Goal: Transaction & Acquisition: Purchase product/service

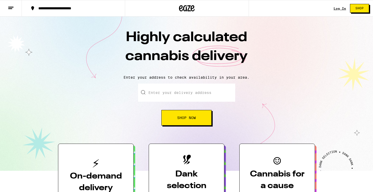
click at [338, 9] on link "Log In" at bounding box center [340, 8] width 12 height 3
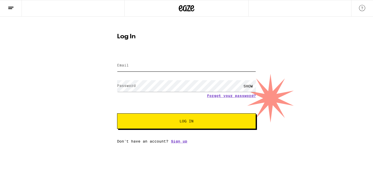
click at [140, 69] on input "Email" at bounding box center [186, 66] width 139 height 12
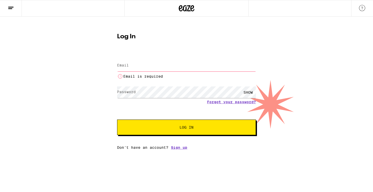
type input "chrisakenny@gmail.com"
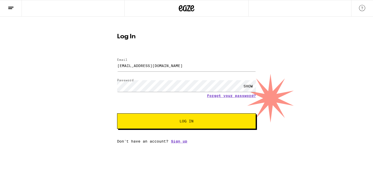
click at [178, 123] on span "Log In" at bounding box center [186, 121] width 97 height 4
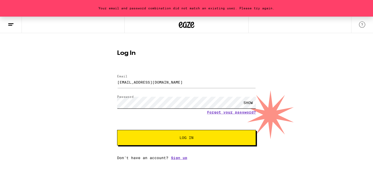
click at [117, 130] on button "Log In" at bounding box center [186, 138] width 139 height 16
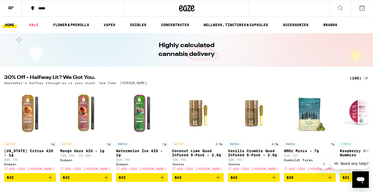
click at [50, 9] on div "*****" at bounding box center [76, 8] width 81 height 4
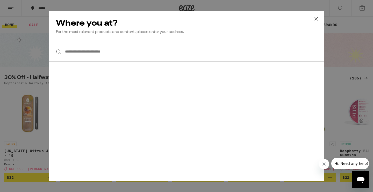
click at [96, 57] on input "**********" at bounding box center [187, 52] width 276 height 20
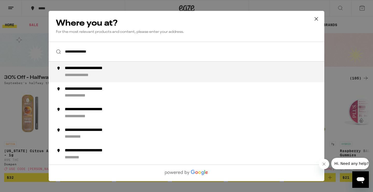
click at [85, 75] on div "**********" at bounding box center [85, 75] width 40 height 5
type input "**********"
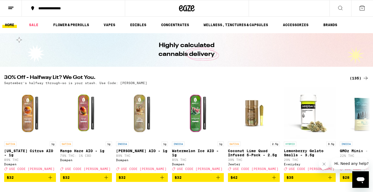
click at [362, 9] on icon at bounding box center [362, 8] width 6 height 6
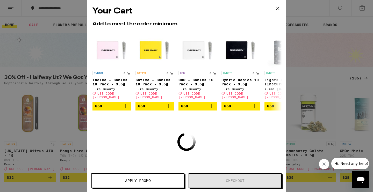
click at [277, 8] on icon at bounding box center [278, 8] width 8 height 8
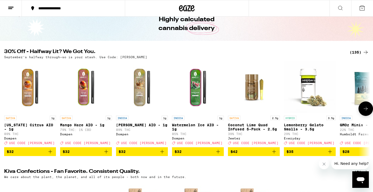
scroll to position [26, 0]
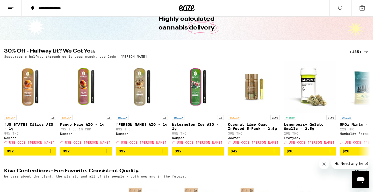
click at [355, 52] on div "(135)" at bounding box center [359, 52] width 19 height 6
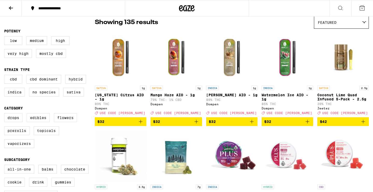
scroll to position [44, 0]
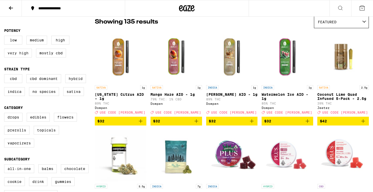
click at [20, 54] on label "Very High" at bounding box center [18, 53] width 28 height 9
click at [5, 37] on input "Very High" at bounding box center [5, 37] width 0 height 0
checkbox input "true"
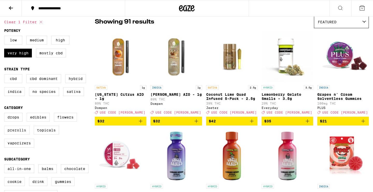
click at [13, 134] on label "Prerolls" at bounding box center [16, 130] width 25 height 9
click at [5, 114] on input "Prerolls" at bounding box center [5, 114] width 0 height 0
checkbox input "true"
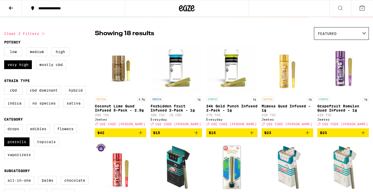
scroll to position [33, 0]
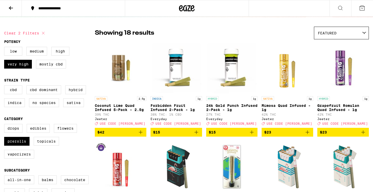
click at [251, 135] on icon "Add to bag" at bounding box center [252, 132] width 6 height 6
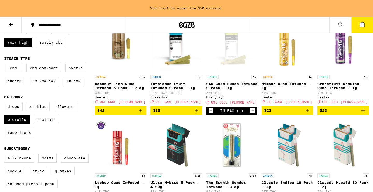
scroll to position [61, 0]
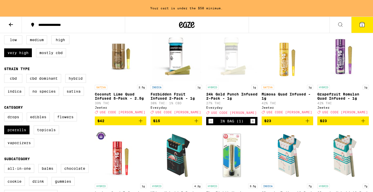
click at [196, 124] on icon "Add to bag" at bounding box center [196, 121] width 6 height 6
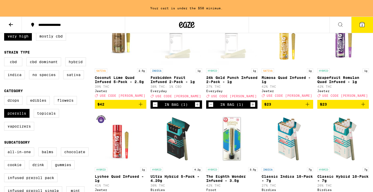
scroll to position [74, 0]
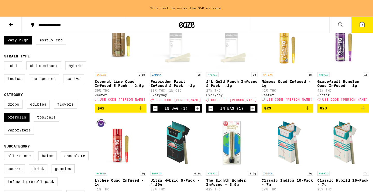
click at [363, 110] on icon "Add to bag" at bounding box center [363, 108] width 6 height 6
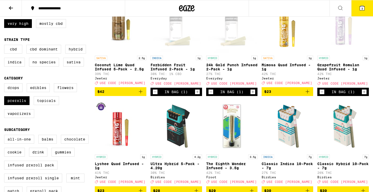
scroll to position [57, 0]
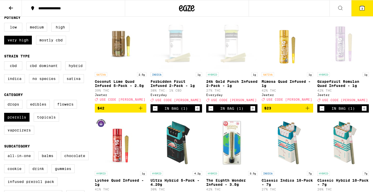
click at [363, 9] on icon at bounding box center [362, 8] width 5 height 5
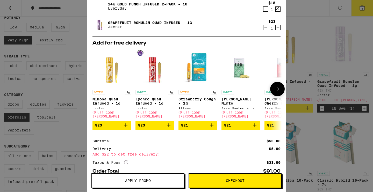
scroll to position [38, 0]
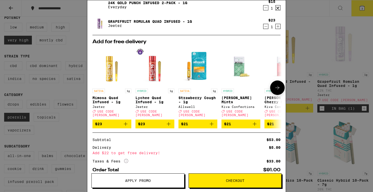
click at [275, 91] on button at bounding box center [277, 88] width 15 height 15
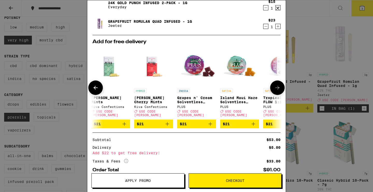
scroll to position [0, 132]
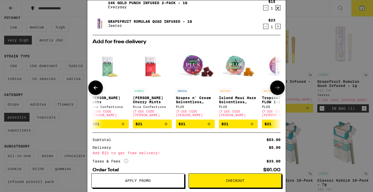
click at [276, 87] on icon at bounding box center [277, 88] width 6 height 6
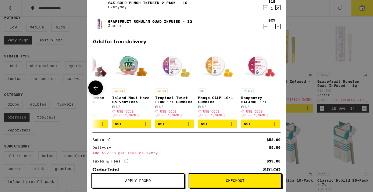
scroll to position [0, 242]
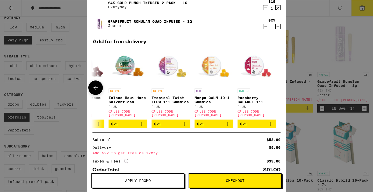
click at [254, 122] on span "$21" at bounding box center [257, 124] width 34 height 6
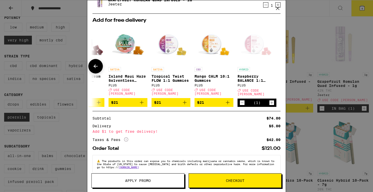
scroll to position [84, 0]
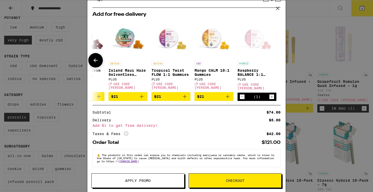
click at [242, 95] on icon "Decrement" at bounding box center [242, 97] width 5 height 6
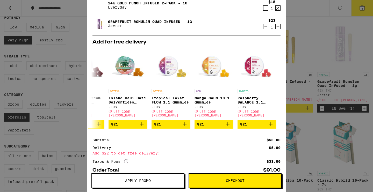
scroll to position [0, 0]
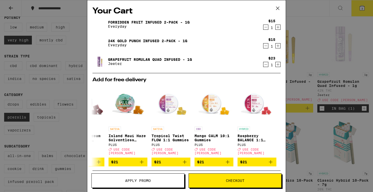
click at [278, 9] on icon at bounding box center [278, 8] width 8 height 8
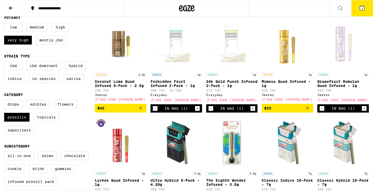
click at [308, 111] on icon "Add to bag" at bounding box center [307, 108] width 6 height 6
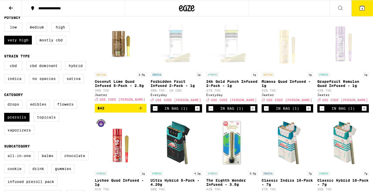
click at [363, 7] on icon at bounding box center [362, 8] width 5 height 5
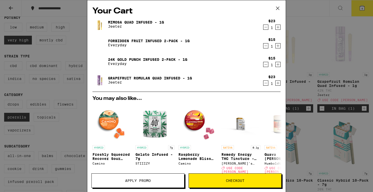
click at [136, 180] on span "Apply Promo" at bounding box center [138, 181] width 26 height 4
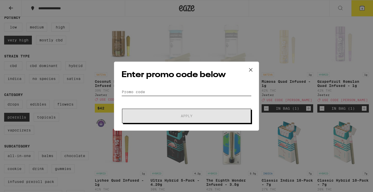
click at [147, 91] on input "Promo Code" at bounding box center [186, 92] width 130 height 8
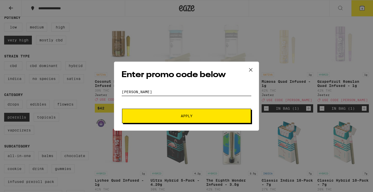
type input "[PERSON_NAME]"
click at [163, 115] on span "Apply" at bounding box center [186, 116] width 93 height 4
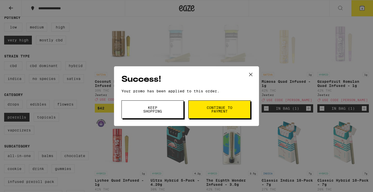
click at [209, 109] on span "Continue to payment" at bounding box center [219, 109] width 26 height 7
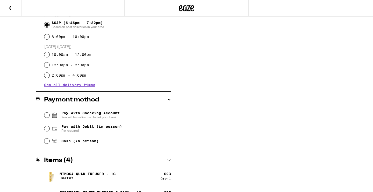
scroll to position [150, 0]
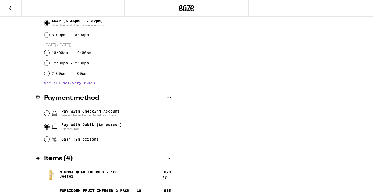
click at [45, 126] on input "Pay with Debit (in person) Pin required" at bounding box center [46, 126] width 5 height 5
radio input "true"
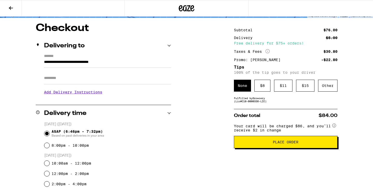
scroll to position [40, 0]
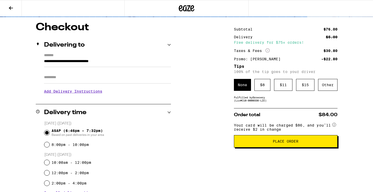
click at [86, 93] on h3 "Add Delivery Instructions" at bounding box center [107, 91] width 127 height 12
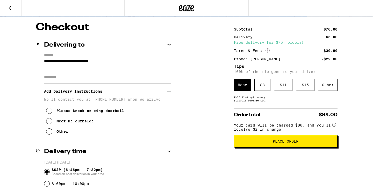
click at [49, 112] on icon at bounding box center [49, 111] width 6 height 6
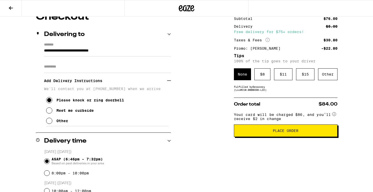
scroll to position [51, 0]
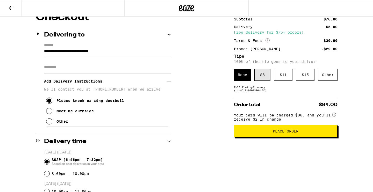
click at [263, 74] on div "$ 8" at bounding box center [262, 75] width 16 height 12
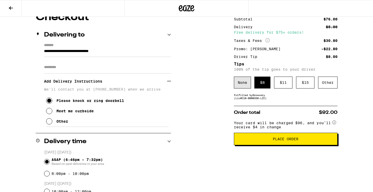
click at [240, 84] on div "None" at bounding box center [242, 83] width 17 height 12
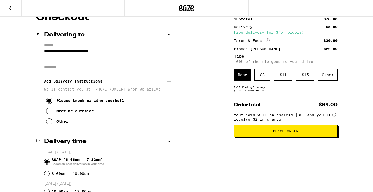
click at [84, 91] on p "We'll contact you at [PHONE_NUMBER] when we arrive" at bounding box center [107, 89] width 127 height 4
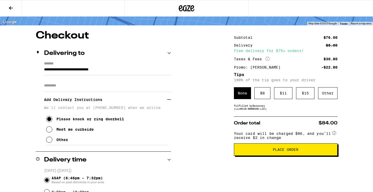
scroll to position [40, 0]
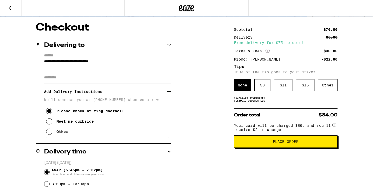
click at [274, 144] on span "Place Order" at bounding box center [286, 142] width 26 height 4
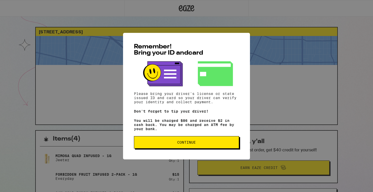
click at [179, 149] on button "Continue" at bounding box center [186, 142] width 105 height 12
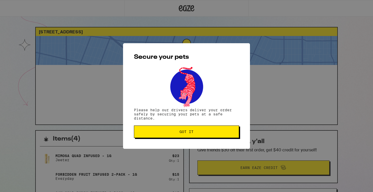
click at [183, 133] on span "Got it" at bounding box center [187, 132] width 14 height 4
